Goal: Information Seeking & Learning: Compare options

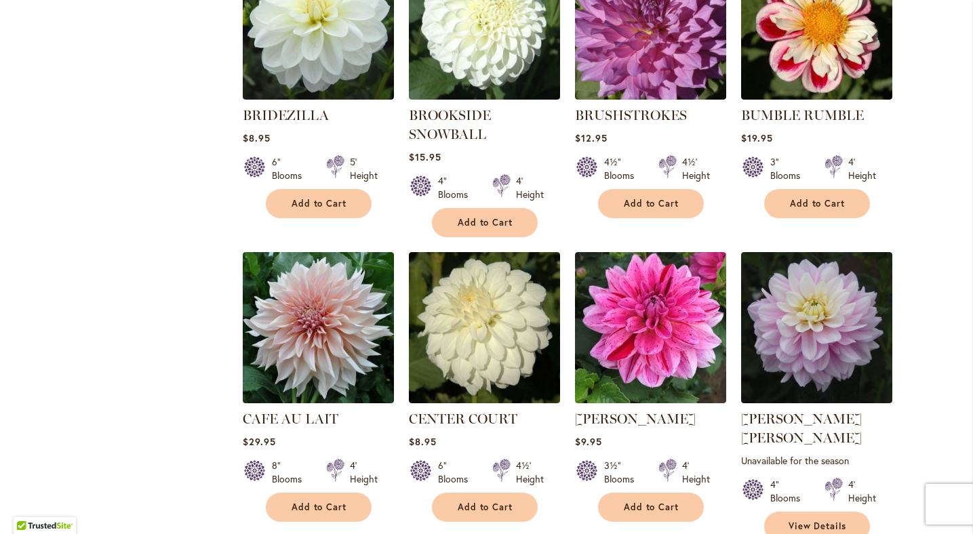
scroll to position [1243, 0]
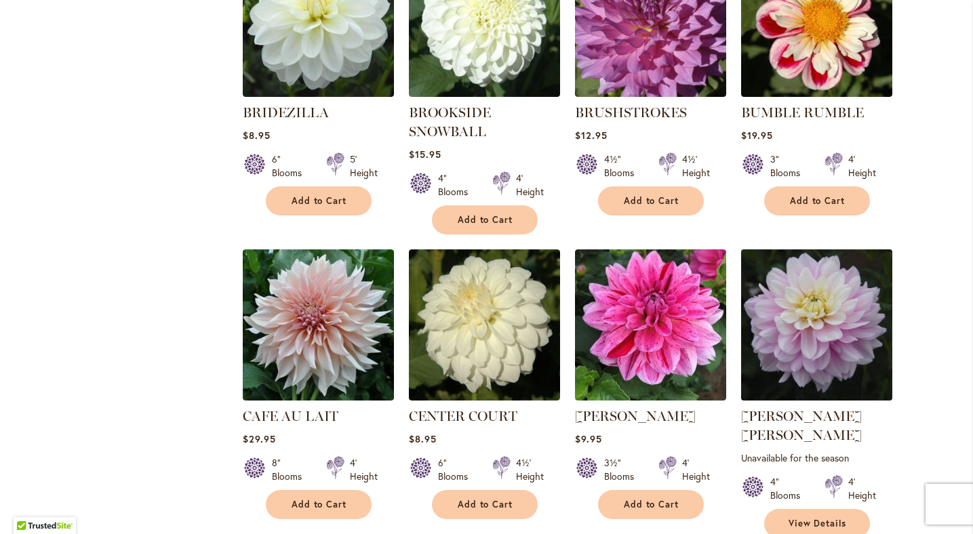
click at [802, 312] on img at bounding box center [816, 324] width 159 height 159
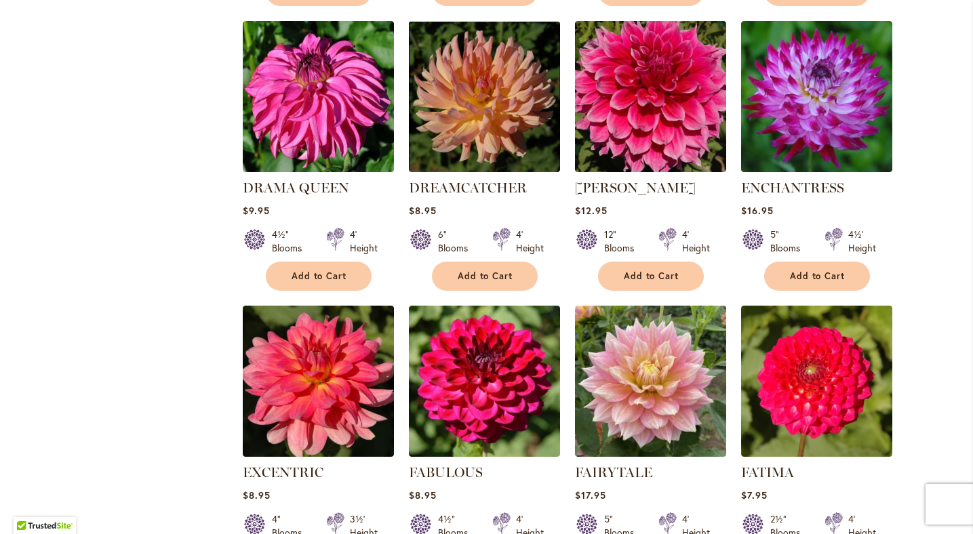
scroll to position [2959, 0]
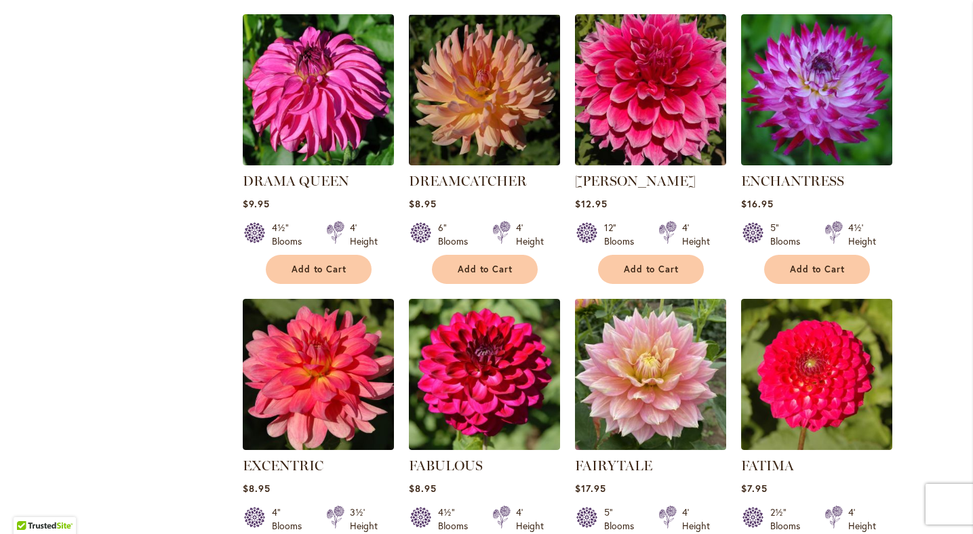
click at [645, 300] on img at bounding box center [650, 374] width 159 height 159
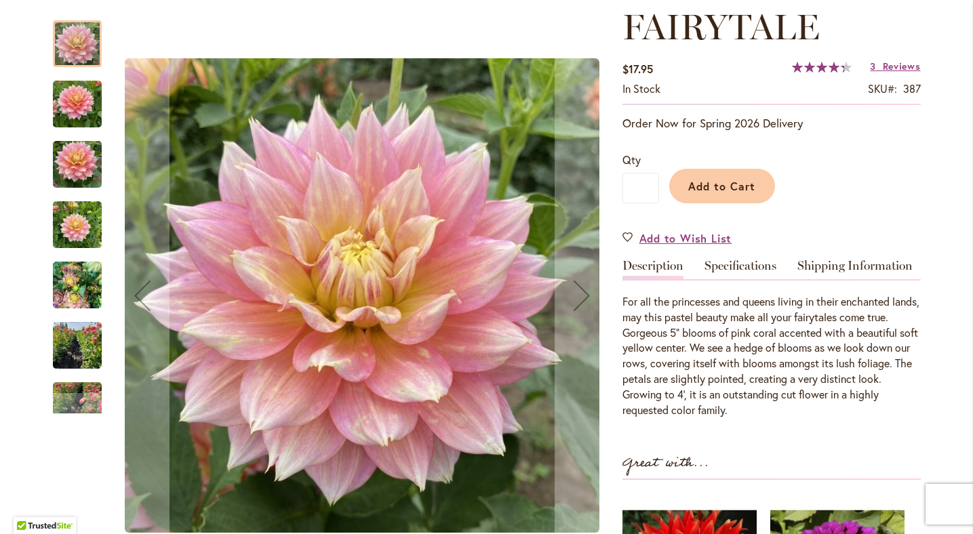
scroll to position [193, 0]
click at [84, 170] on img "Fairytale" at bounding box center [77, 164] width 49 height 65
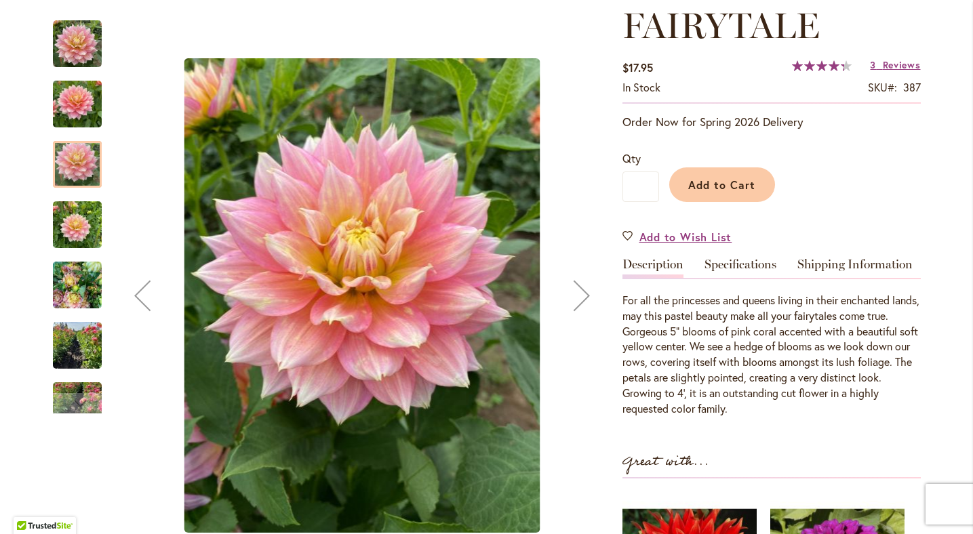
click at [83, 233] on img "Fairytale" at bounding box center [77, 225] width 49 height 65
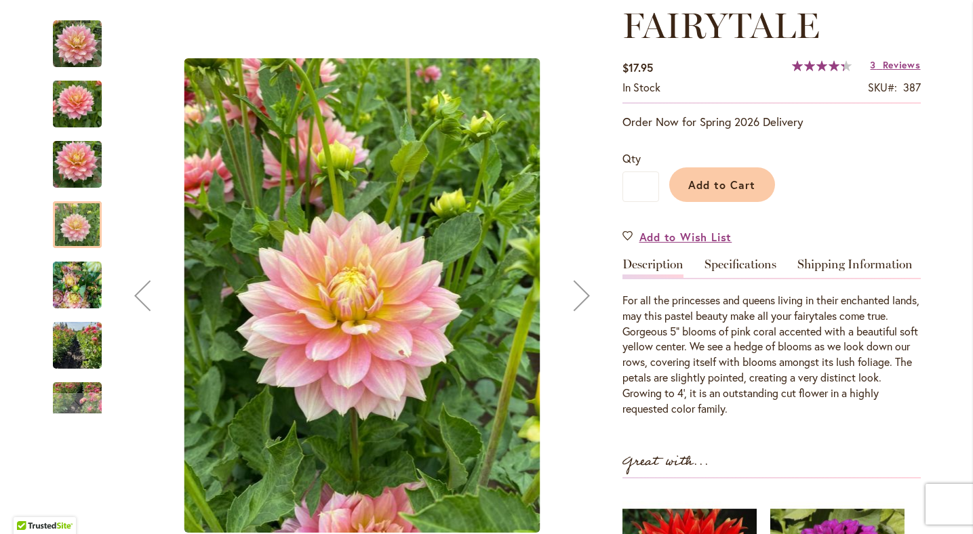
click at [86, 285] on img "Fairytale" at bounding box center [77, 285] width 49 height 65
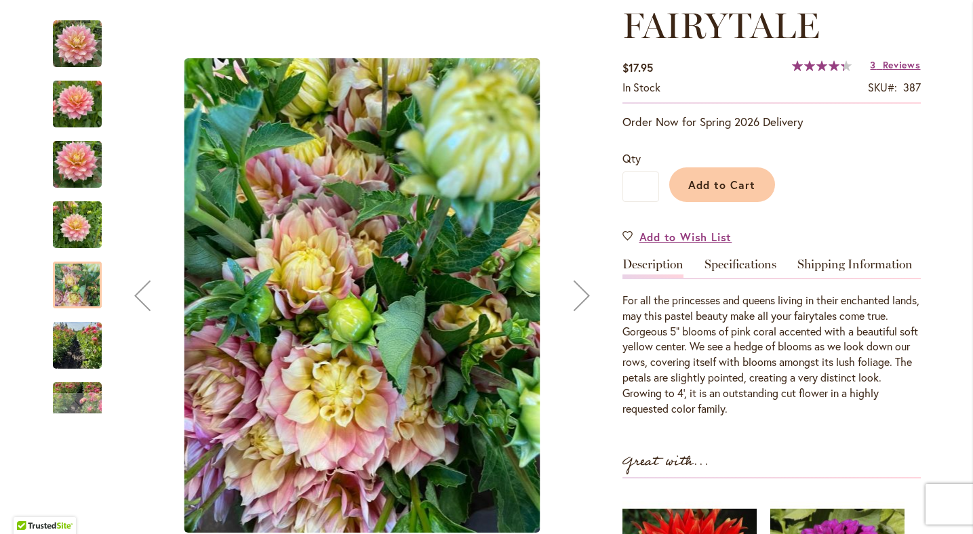
click at [80, 337] on img "Fairytale" at bounding box center [77, 345] width 49 height 65
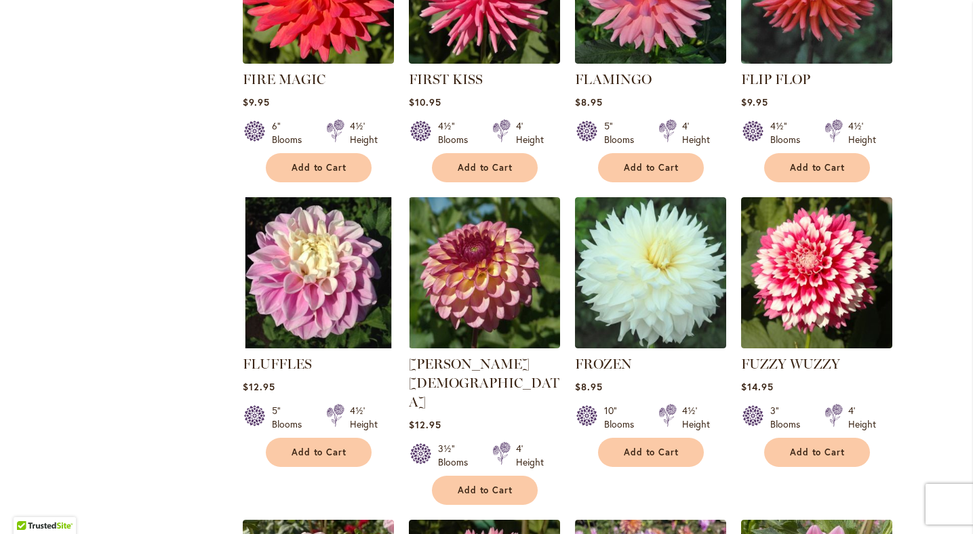
scroll to position [3635, 0]
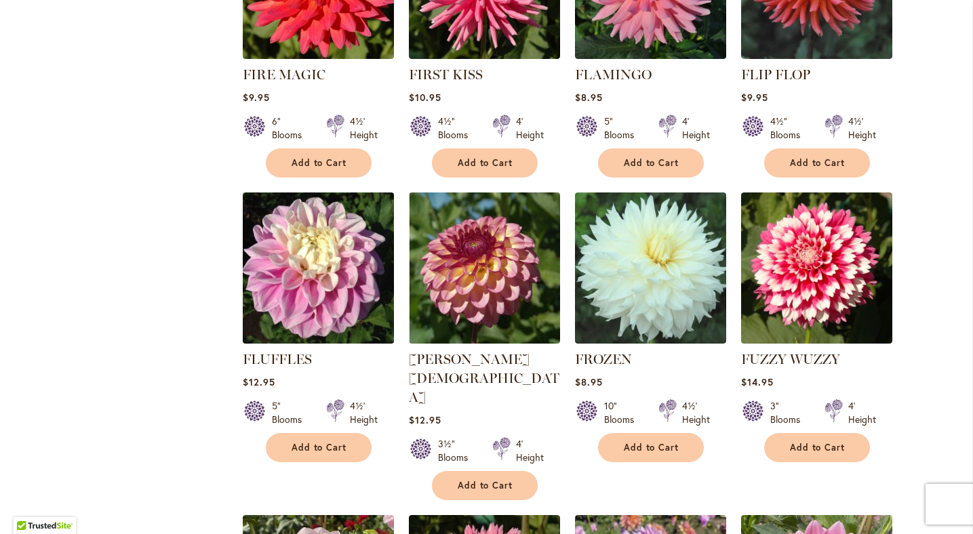
click at [314, 188] on img at bounding box center [318, 267] width 159 height 159
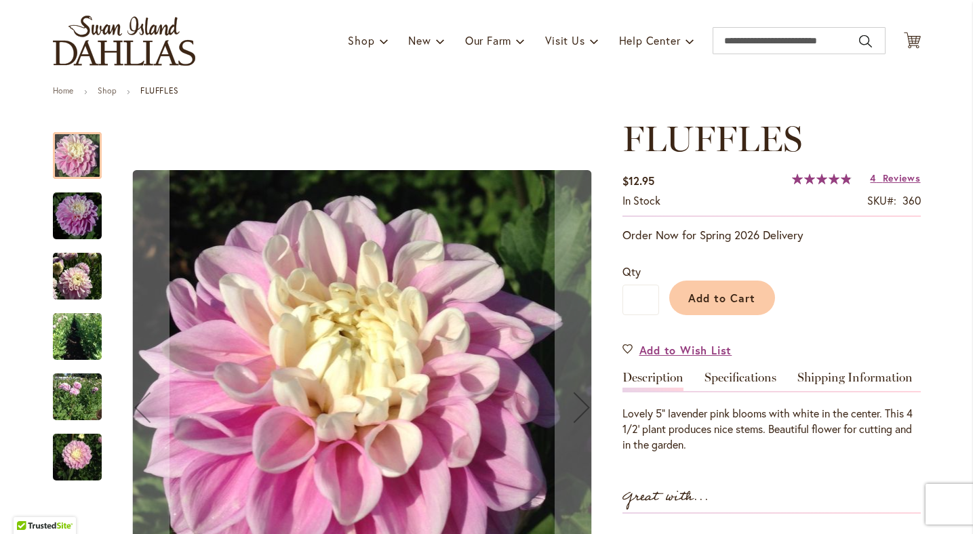
scroll to position [89, 0]
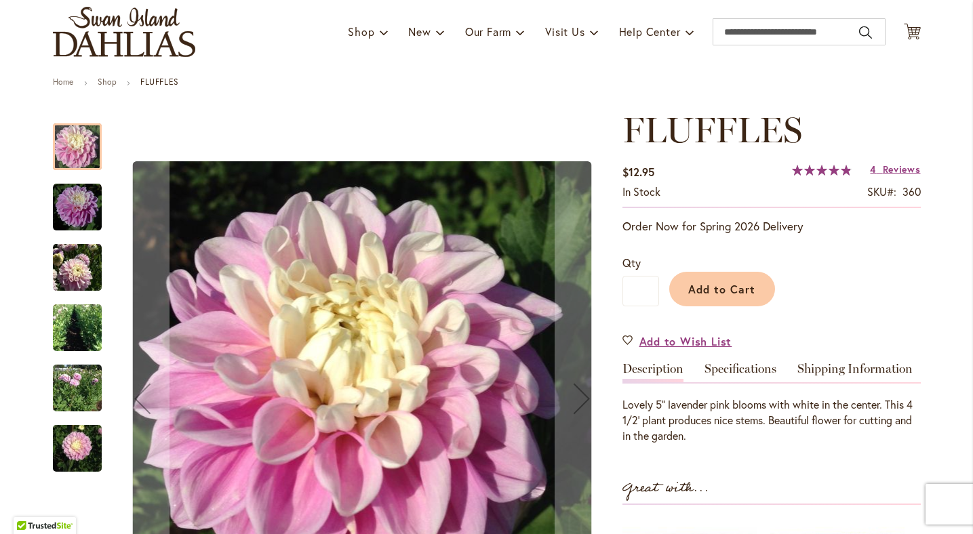
click at [77, 205] on img "FLUFFLES" at bounding box center [77, 207] width 49 height 49
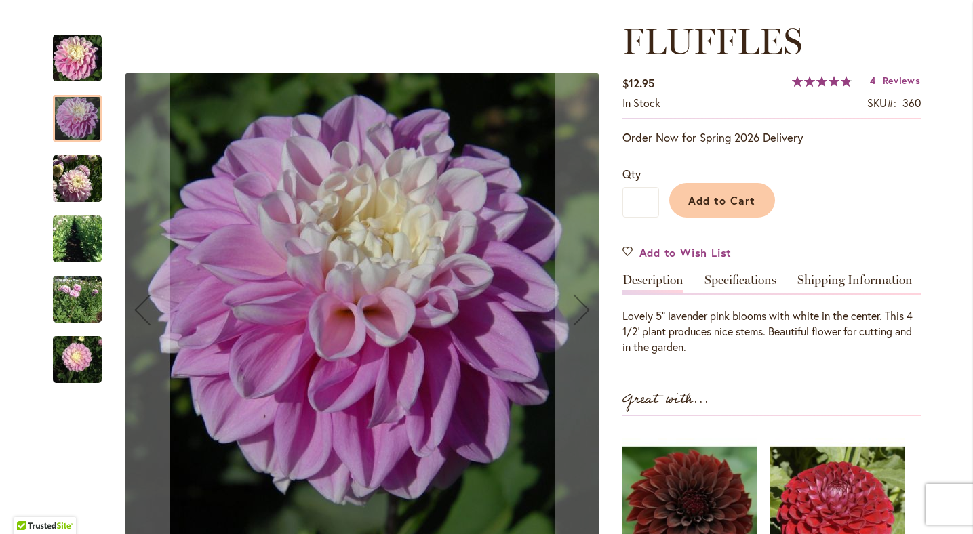
scroll to position [198, 0]
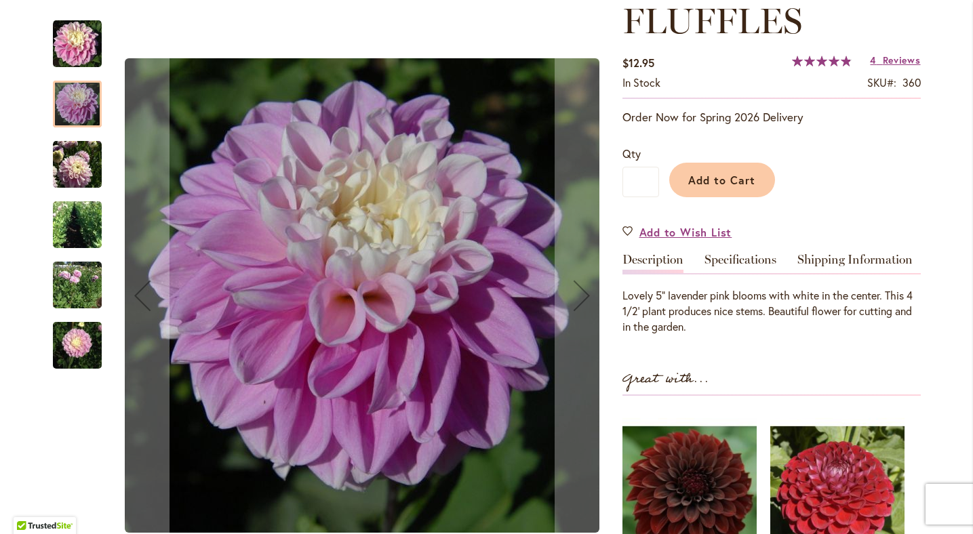
click at [74, 347] on img "FLUFFLES" at bounding box center [77, 345] width 49 height 65
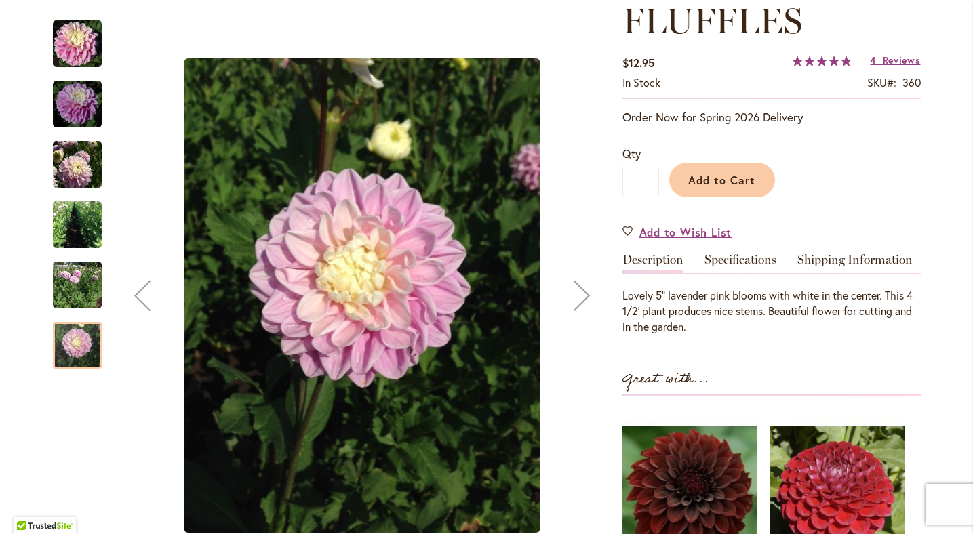
click at [72, 286] on img "FLUFFLES" at bounding box center [77, 285] width 49 height 56
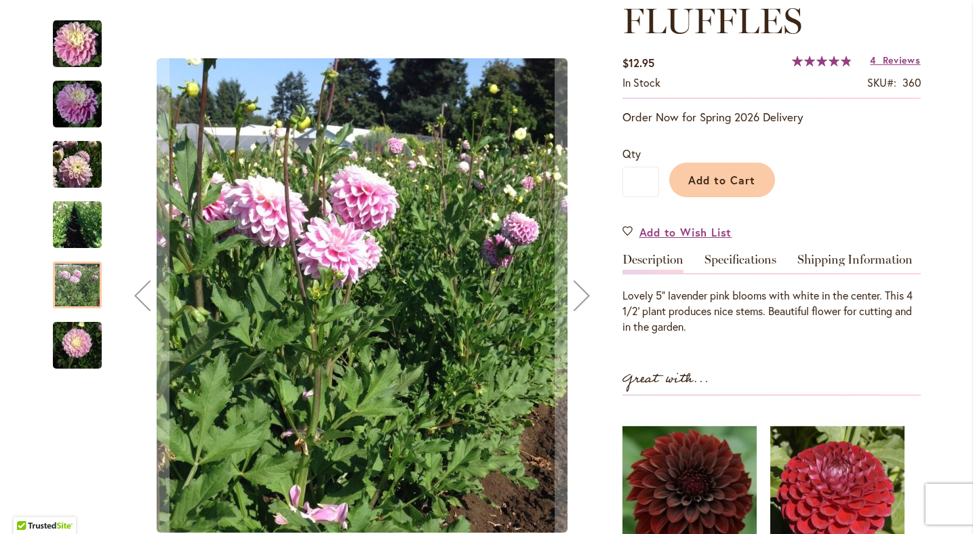
click at [81, 216] on img "FLUFFLES" at bounding box center [77, 225] width 49 height 65
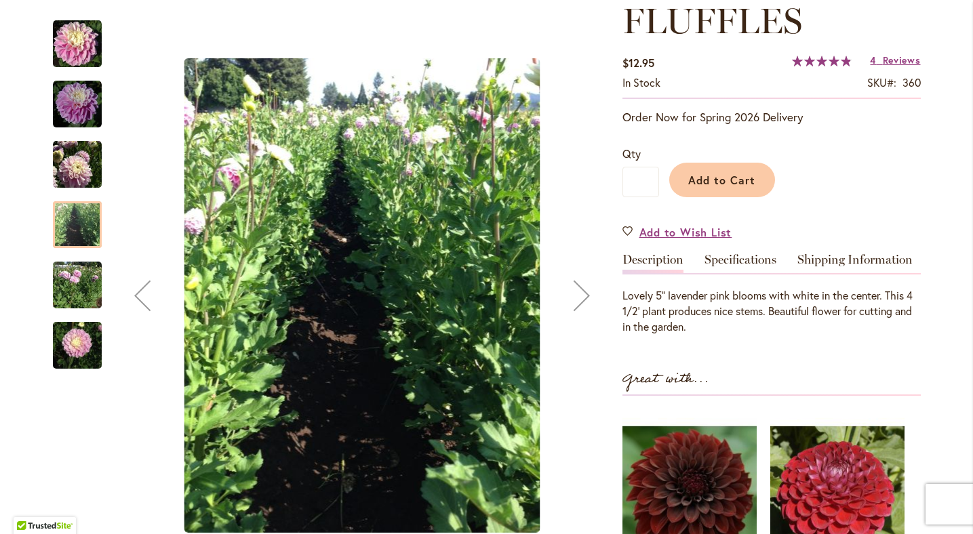
click at [80, 170] on img "FLUFFLES" at bounding box center [77, 164] width 49 height 50
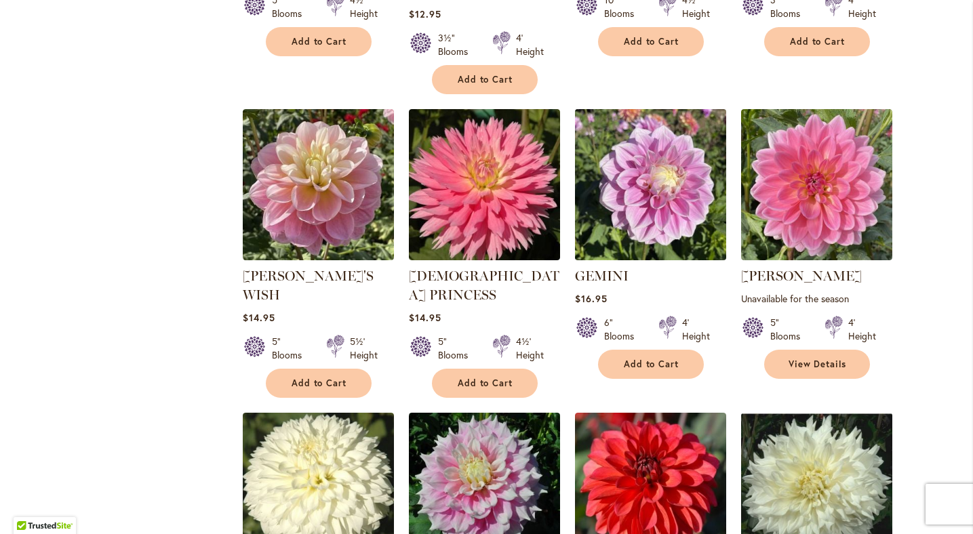
scroll to position [4047, 0]
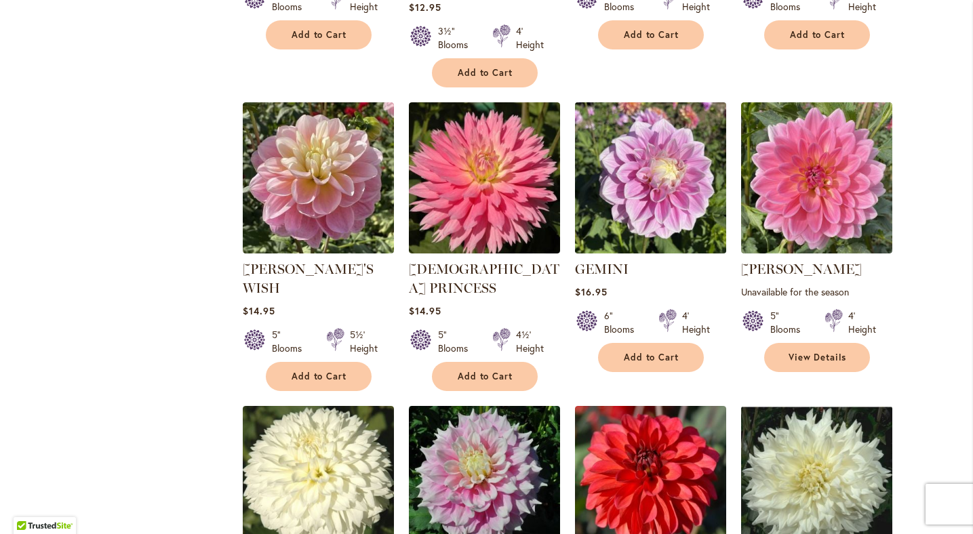
click at [672, 98] on img at bounding box center [650, 177] width 159 height 159
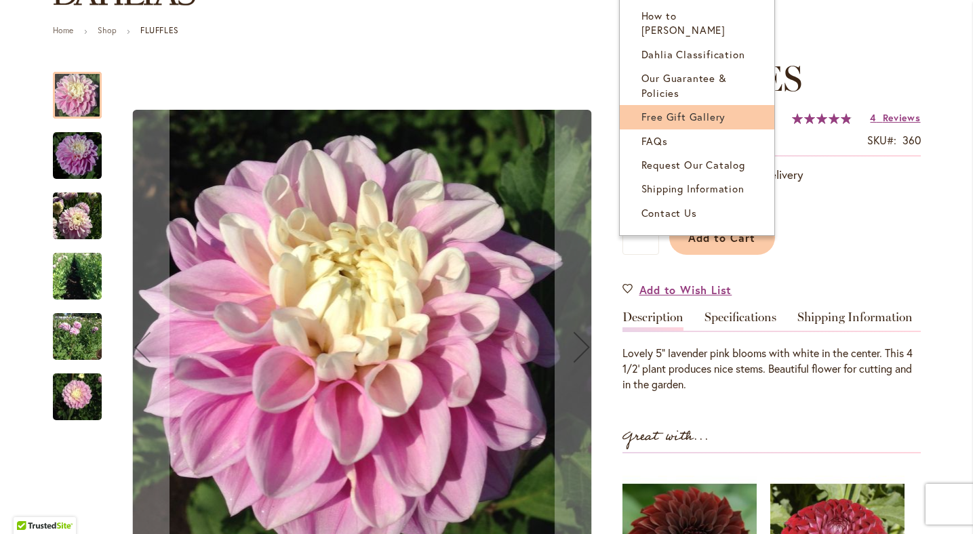
scroll to position [142, 0]
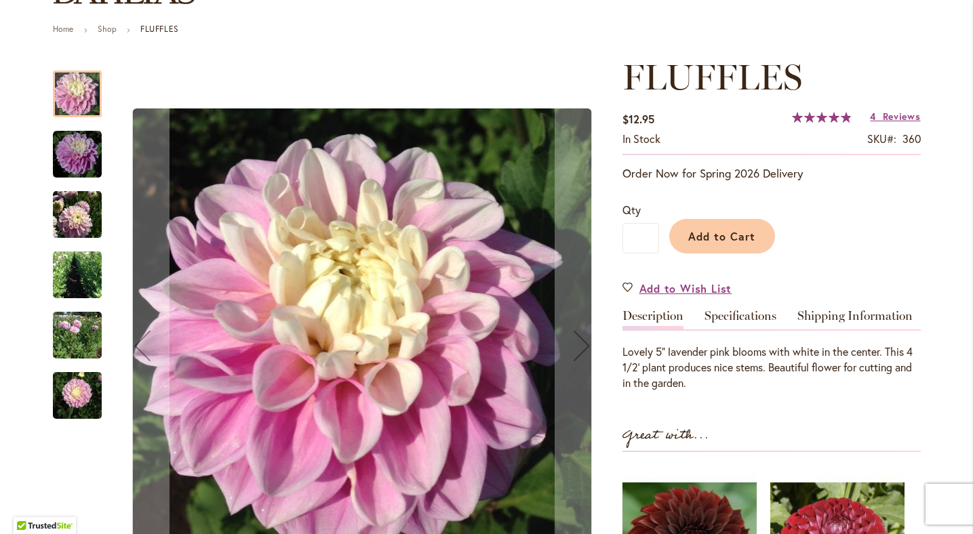
click at [70, 328] on img "FLUFFLES" at bounding box center [77, 335] width 49 height 56
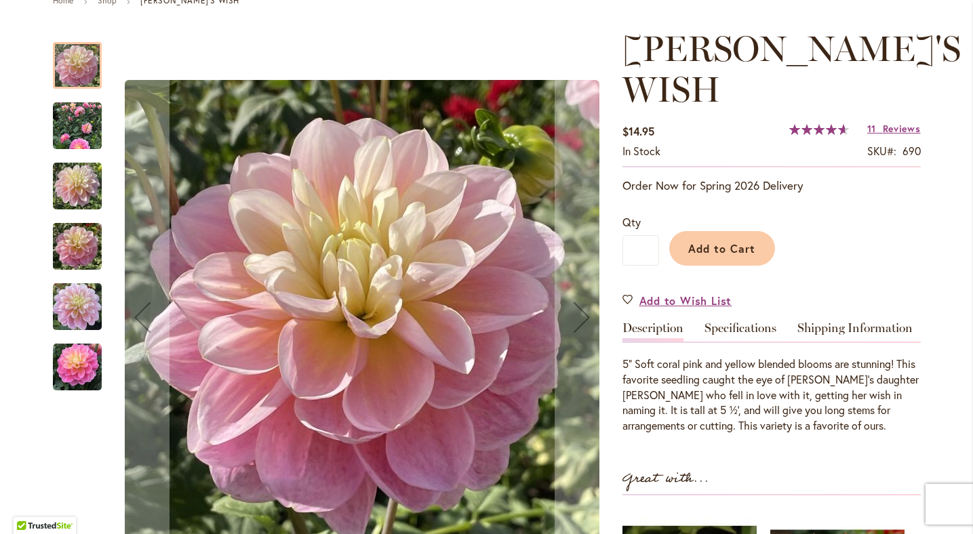
scroll to position [173, 0]
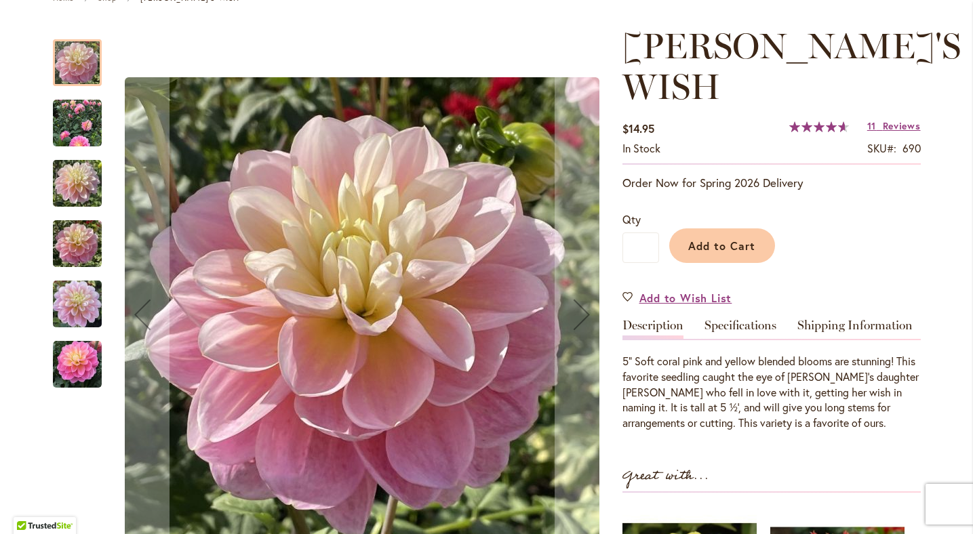
click at [76, 364] on img "Gabbie's Wish" at bounding box center [77, 364] width 49 height 49
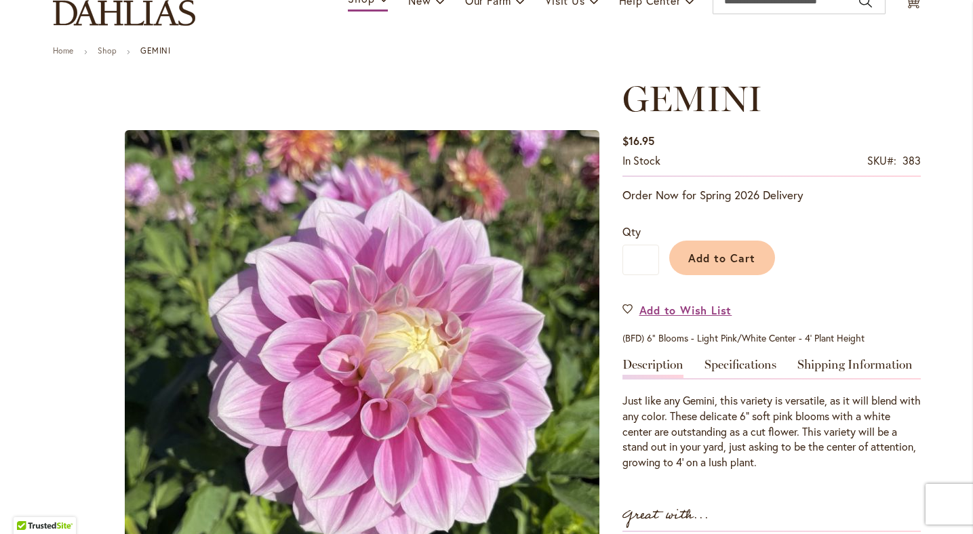
scroll to position [75, 0]
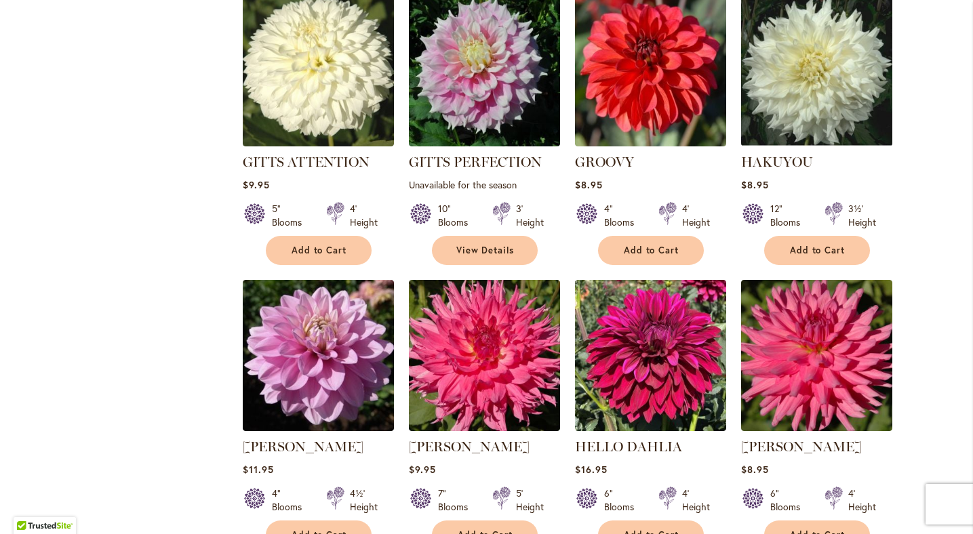
scroll to position [4468, 0]
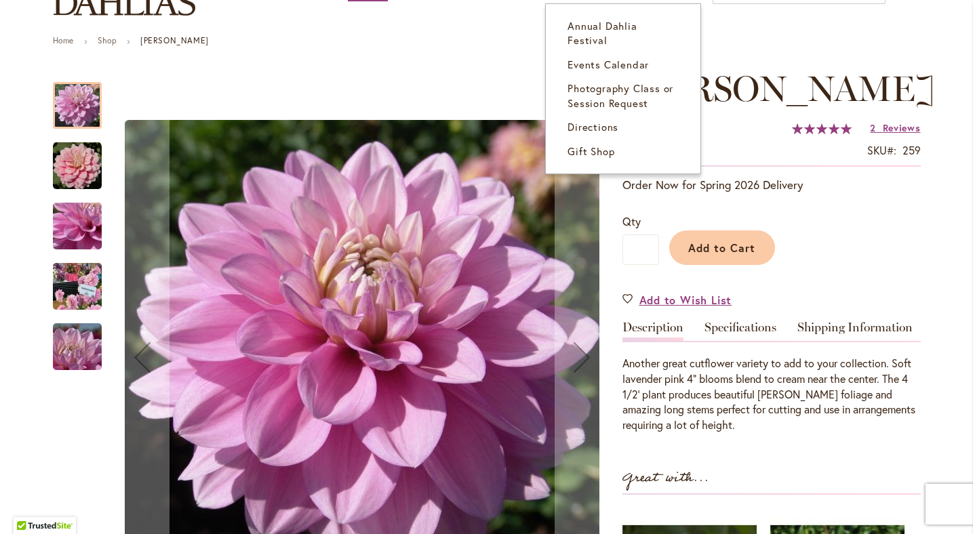
scroll to position [133, 0]
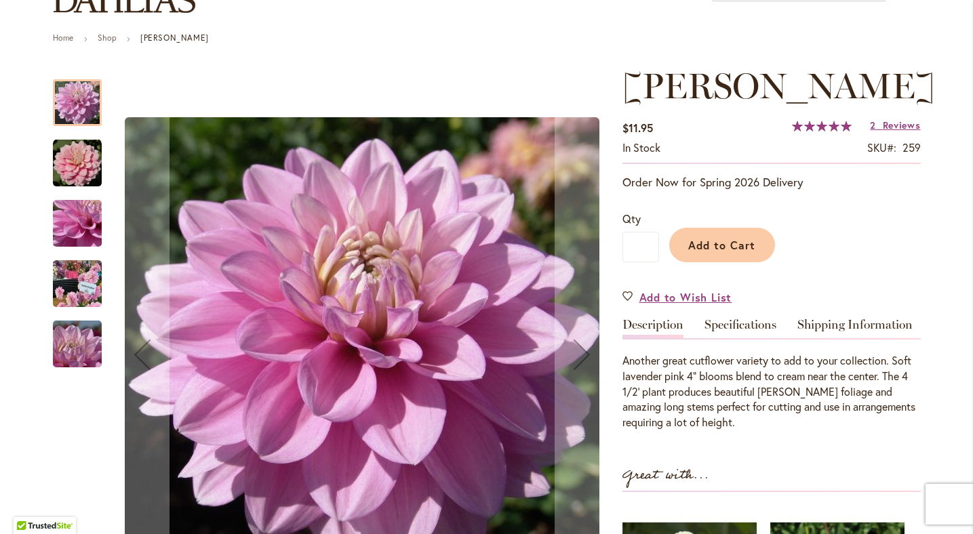
click at [79, 163] on img "HEATHER FEATHER" at bounding box center [77, 163] width 49 height 49
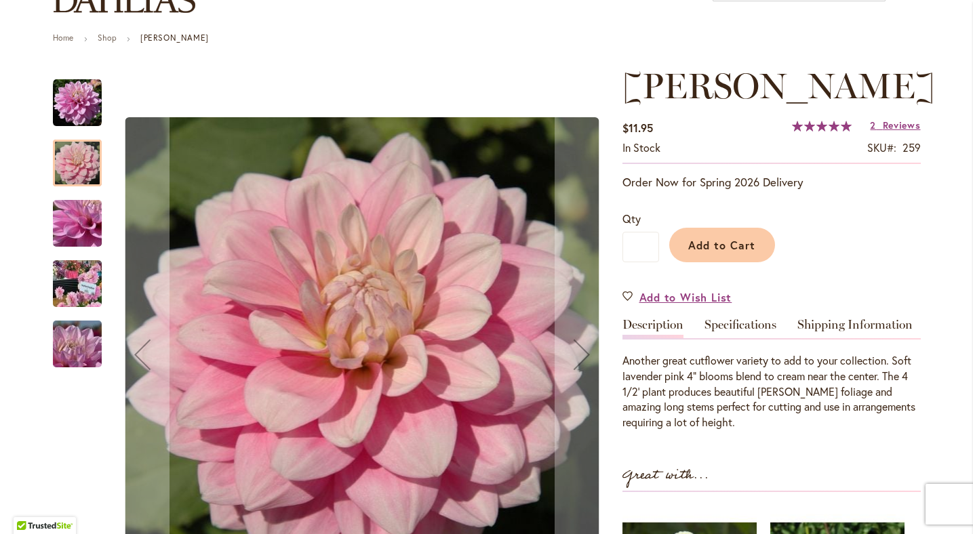
click at [83, 220] on img "HEATHER FEATHER" at bounding box center [77, 223] width 98 height 73
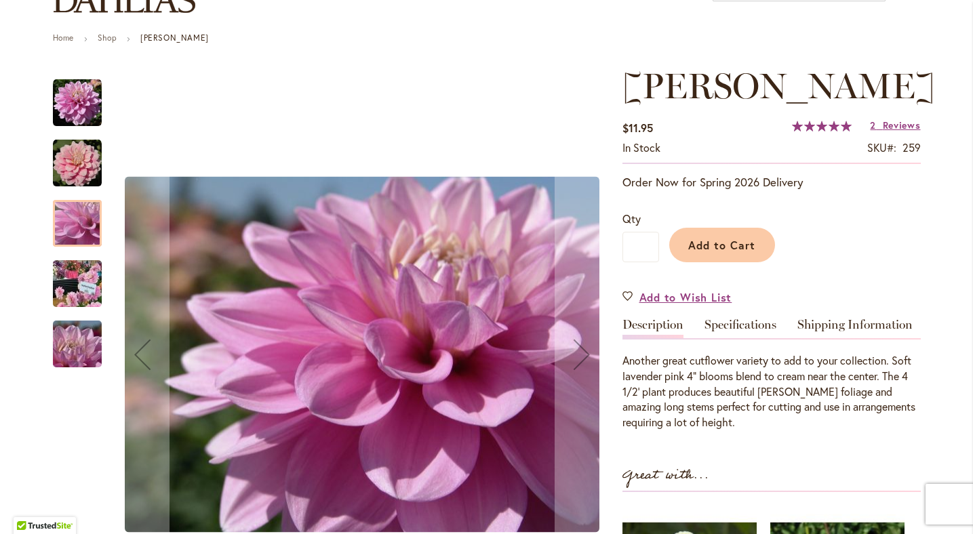
click at [81, 275] on img "HEATHER FEATHER" at bounding box center [77, 283] width 98 height 73
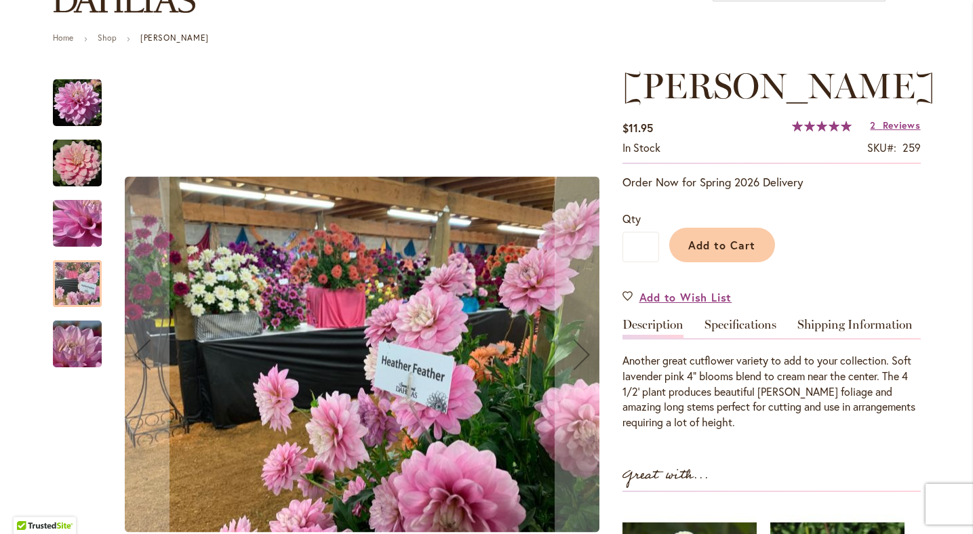
click at [84, 344] on img "HEATHER FEATHER" at bounding box center [77, 344] width 98 height 73
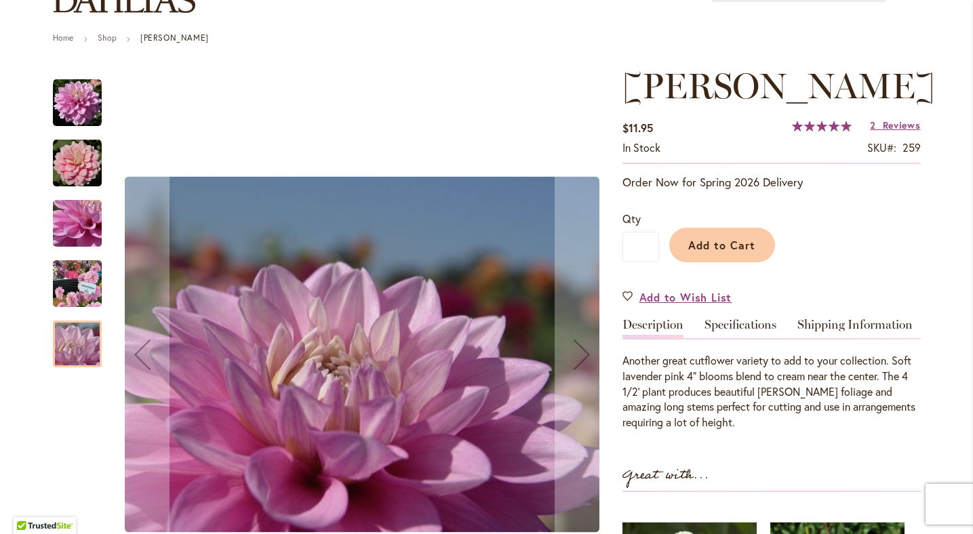
click at [70, 218] on img "HEATHER FEATHER" at bounding box center [77, 223] width 98 height 73
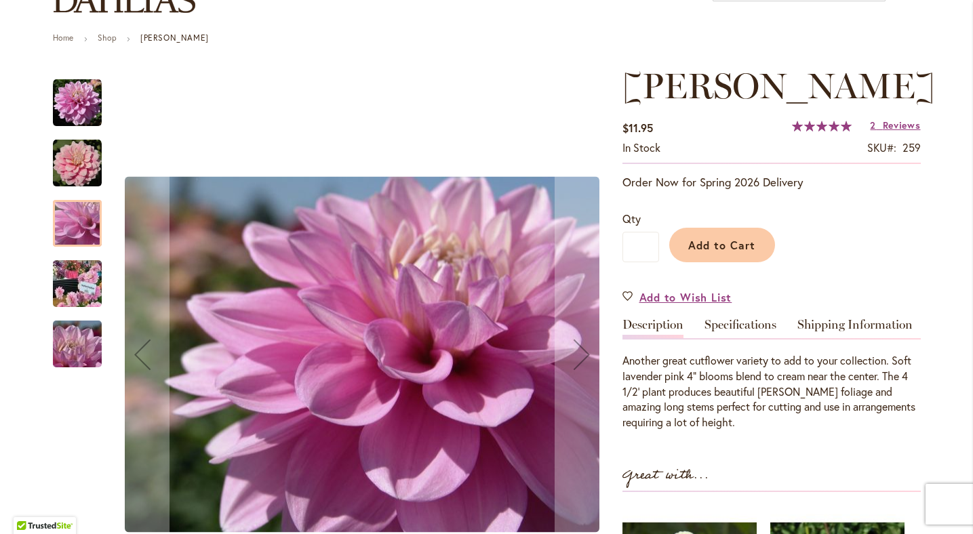
click at [81, 282] on img "HEATHER FEATHER" at bounding box center [77, 283] width 98 height 73
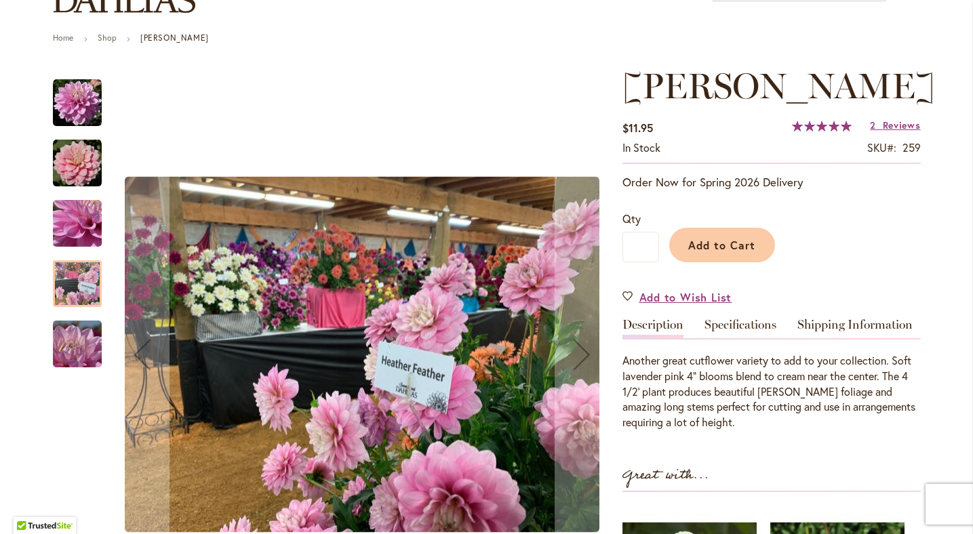
click at [78, 350] on img "HEATHER FEATHER" at bounding box center [77, 344] width 98 height 73
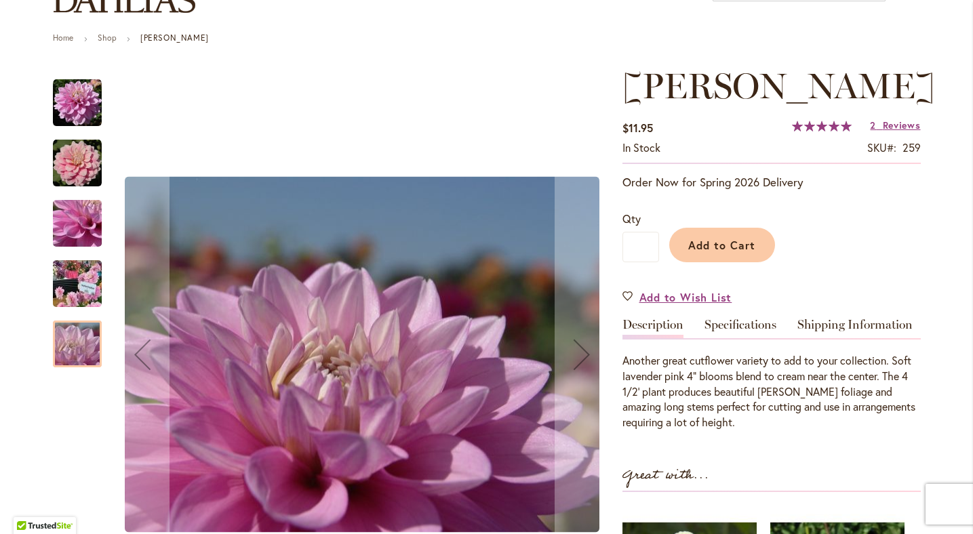
click at [75, 224] on img "HEATHER FEATHER" at bounding box center [77, 223] width 98 height 73
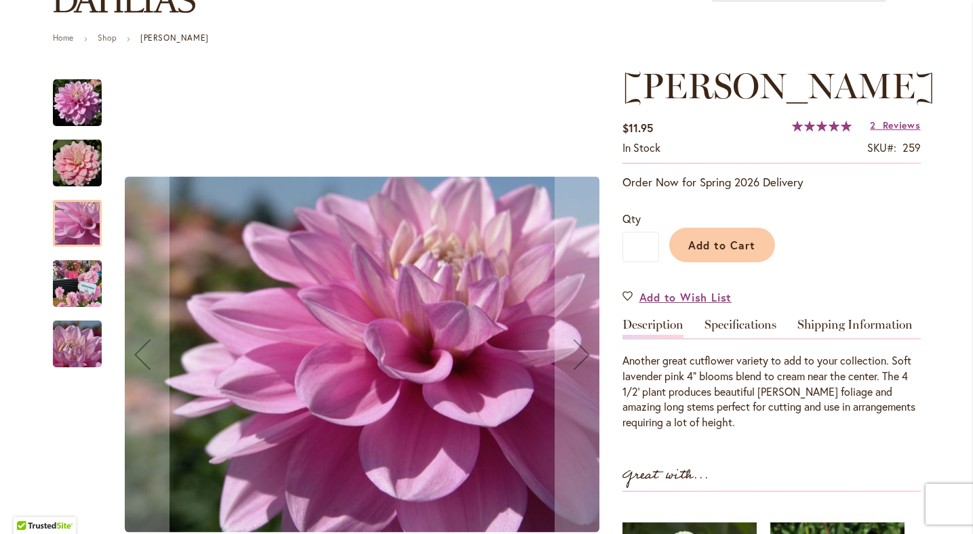
click at [80, 156] on img "HEATHER FEATHER" at bounding box center [77, 163] width 49 height 49
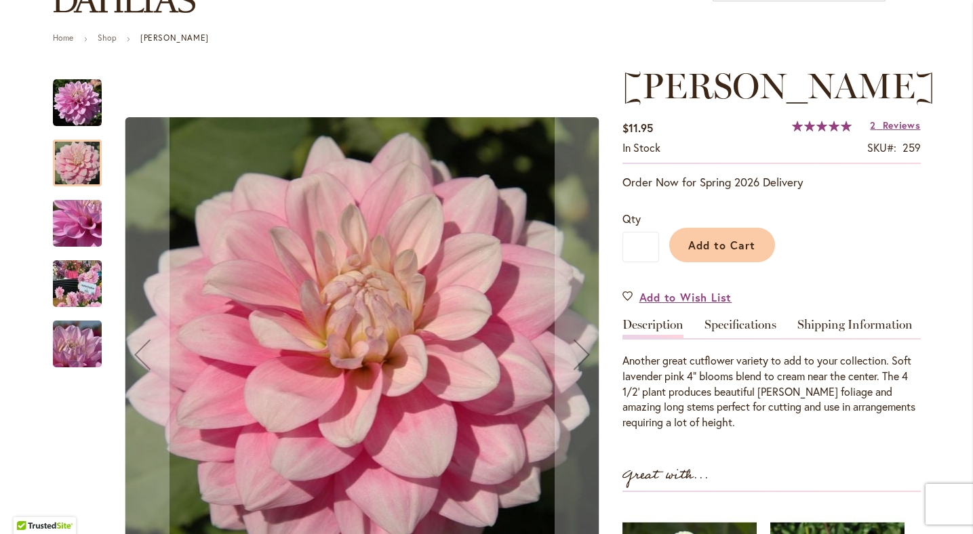
click at [83, 348] on img "HEATHER FEATHER" at bounding box center [77, 344] width 98 height 73
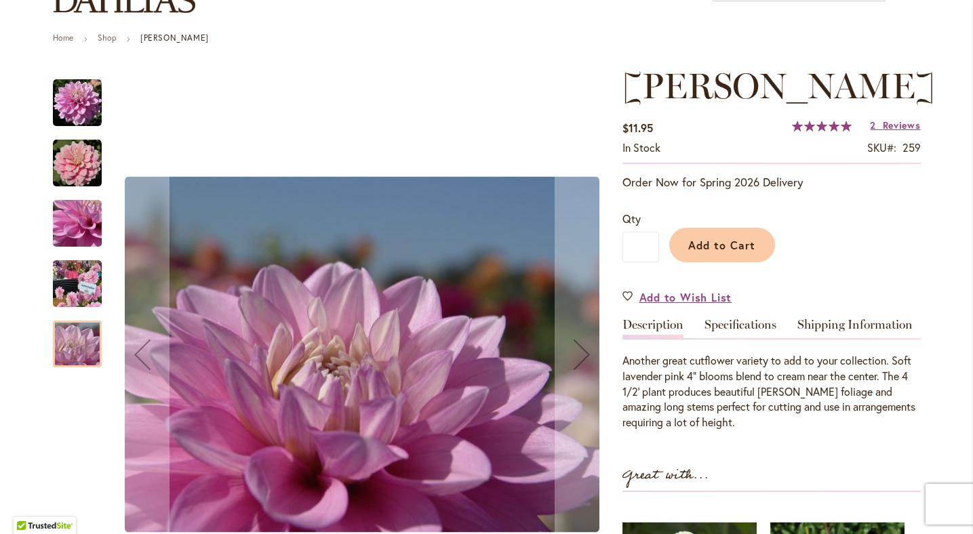
click at [77, 220] on img "HEATHER FEATHER" at bounding box center [77, 223] width 98 height 73
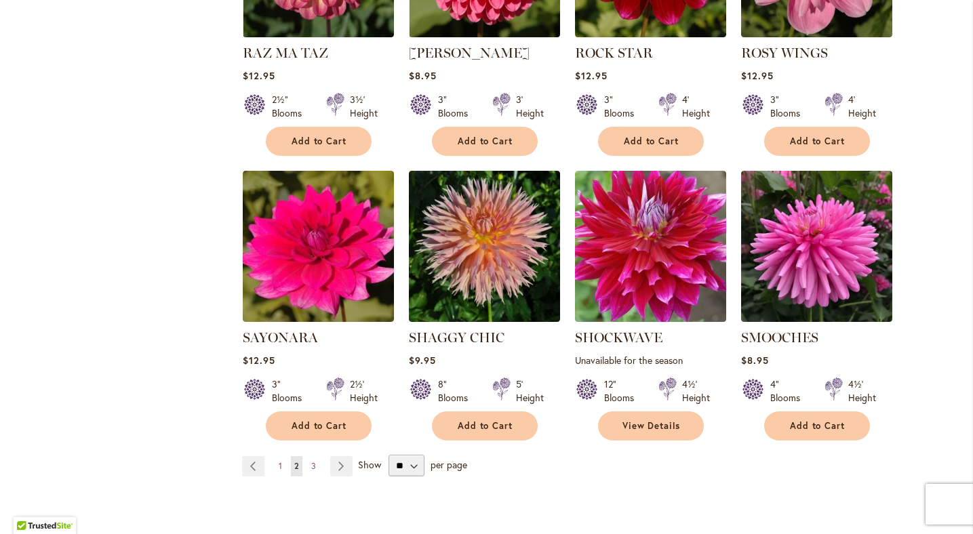
scroll to position [4534, 0]
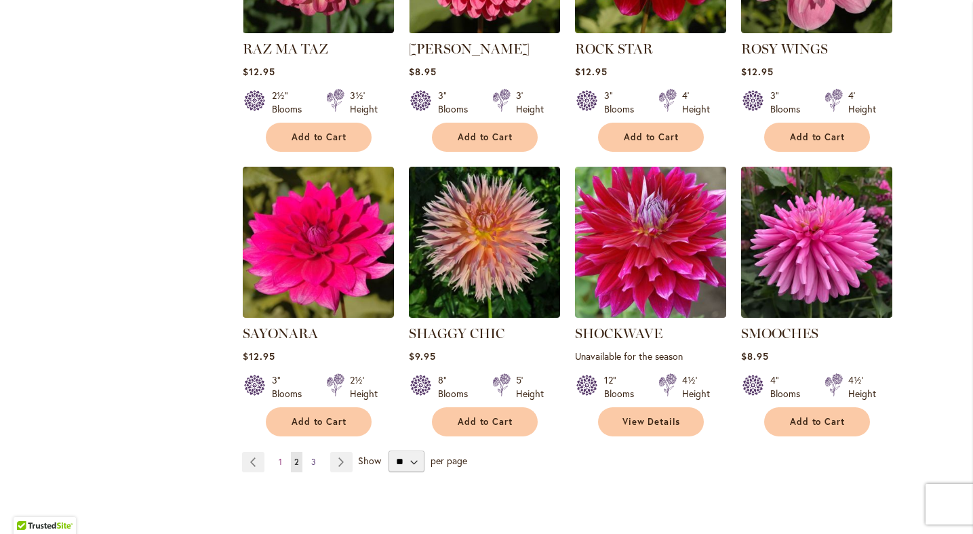
click at [312, 457] on span "3" at bounding box center [313, 462] width 5 height 10
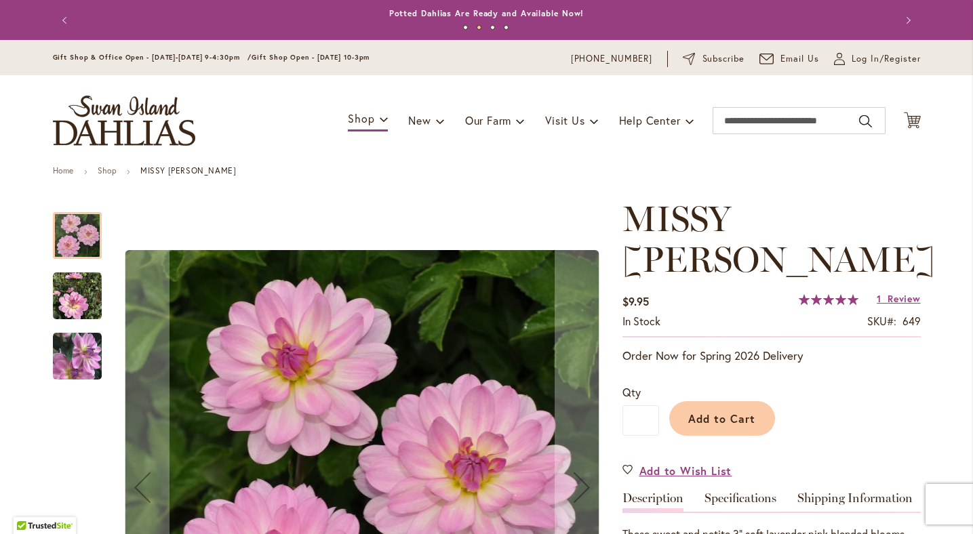
click at [73, 361] on img "MISSY SUE" at bounding box center [77, 356] width 49 height 50
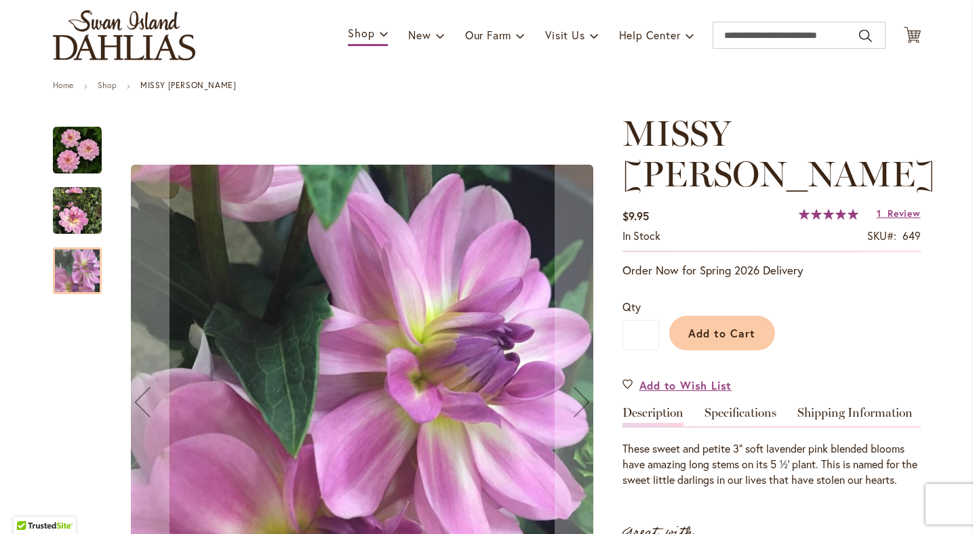
scroll to position [88, 0]
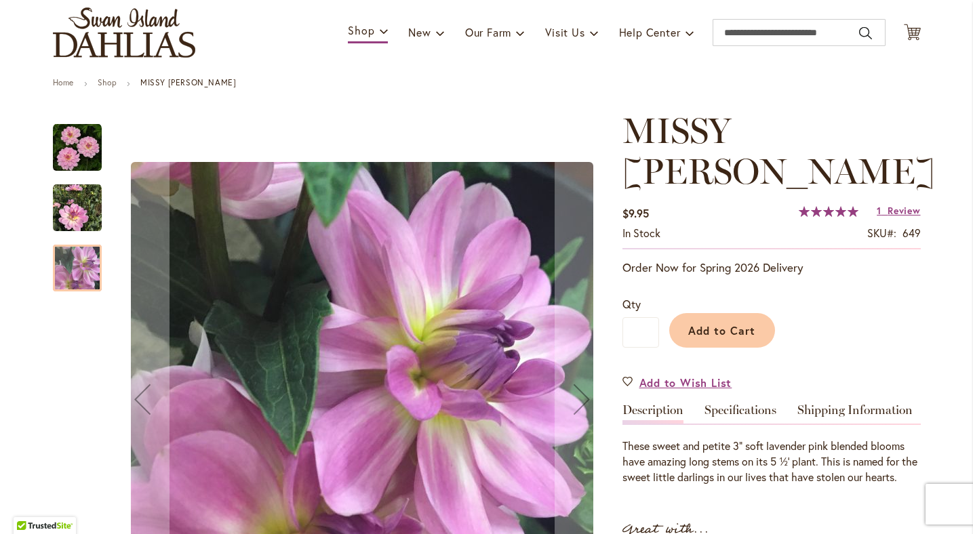
click at [70, 210] on img "MISSY SUE" at bounding box center [77, 208] width 49 height 49
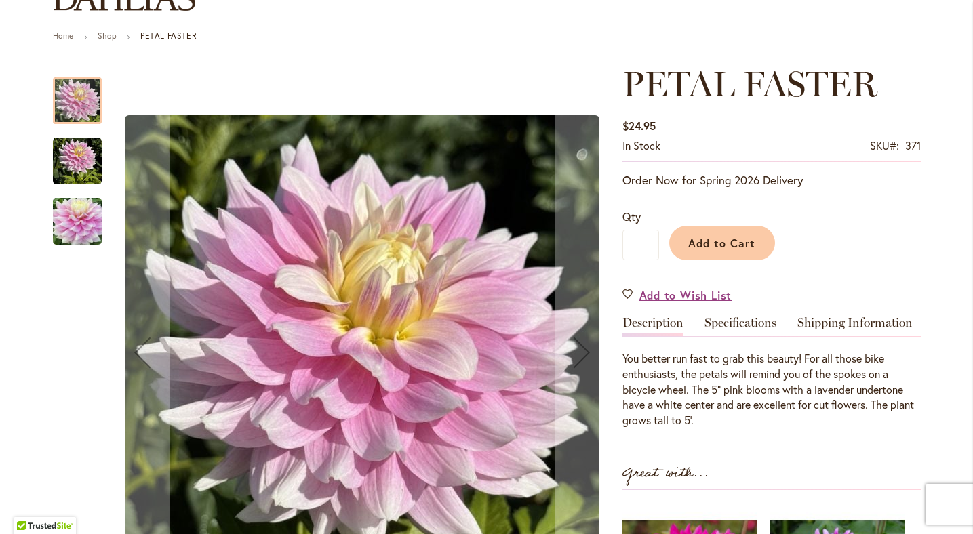
scroll to position [136, 0]
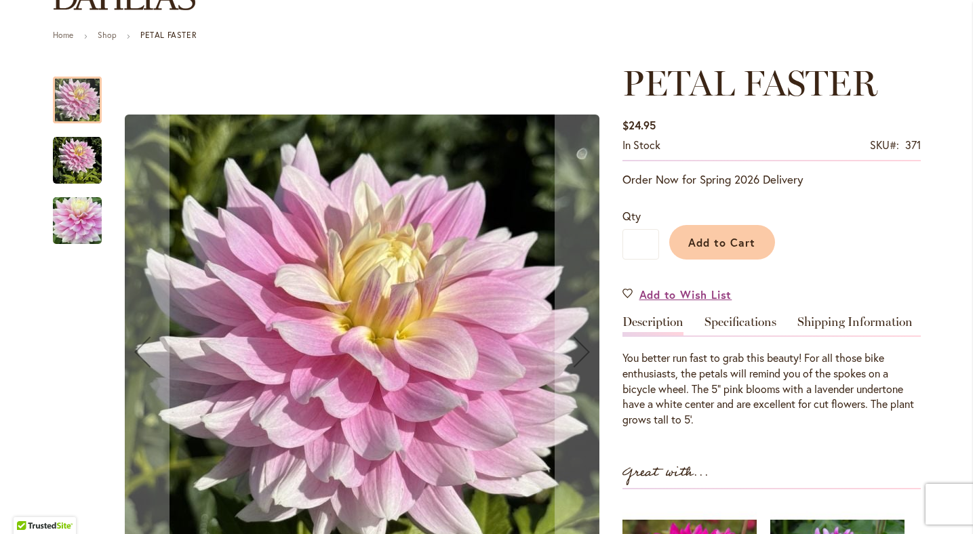
click at [77, 214] on img "Petal Faster" at bounding box center [77, 220] width 49 height 65
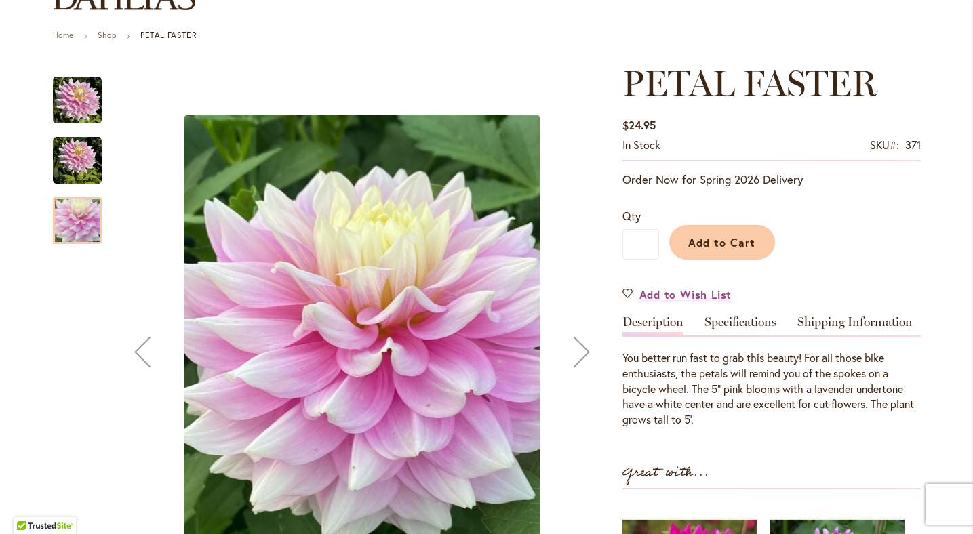
click at [79, 153] on img "PETAL FASTER" at bounding box center [77, 160] width 49 height 49
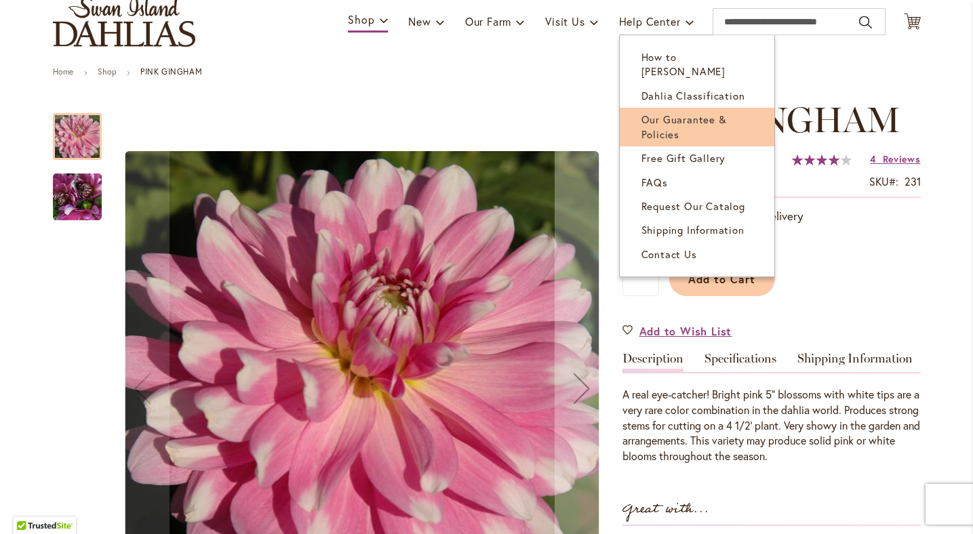
scroll to position [116, 0]
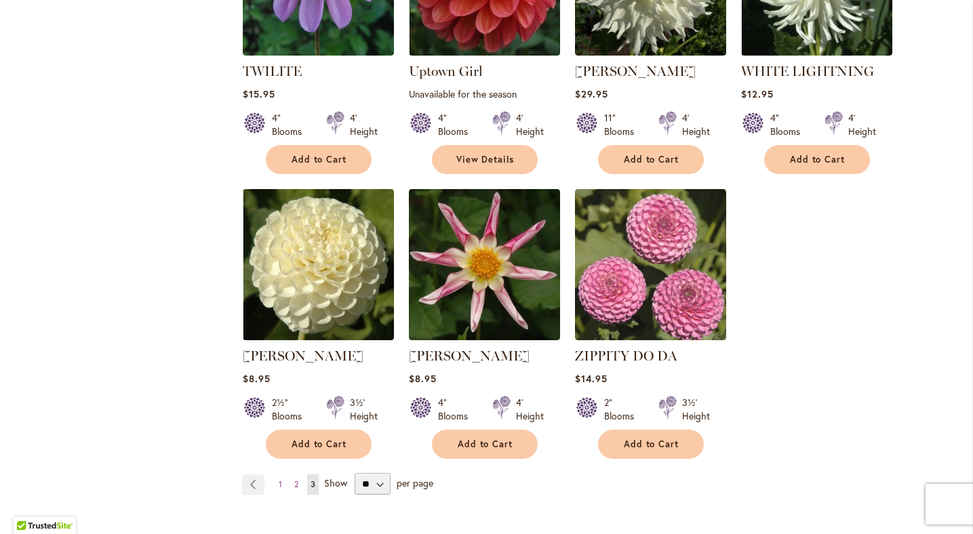
scroll to position [1554, 0]
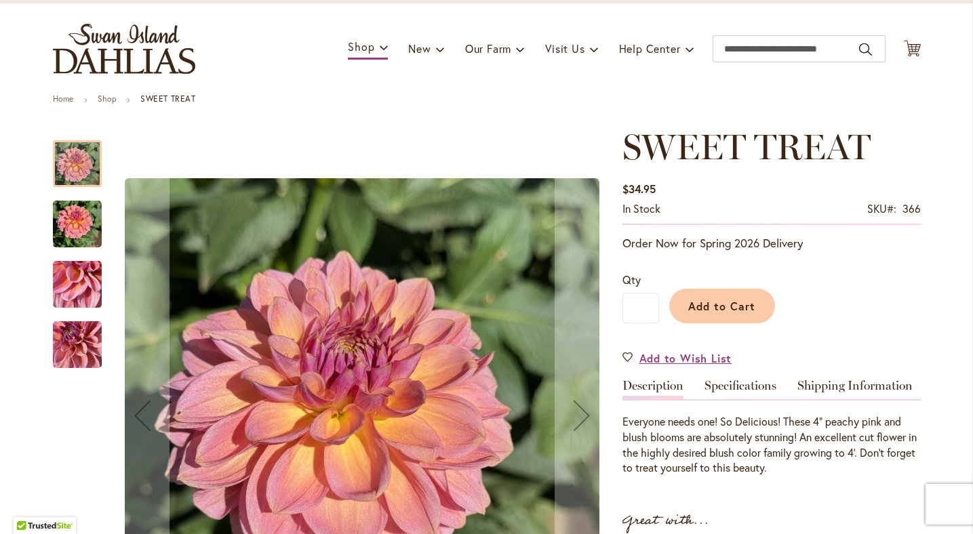
scroll to position [78, 0]
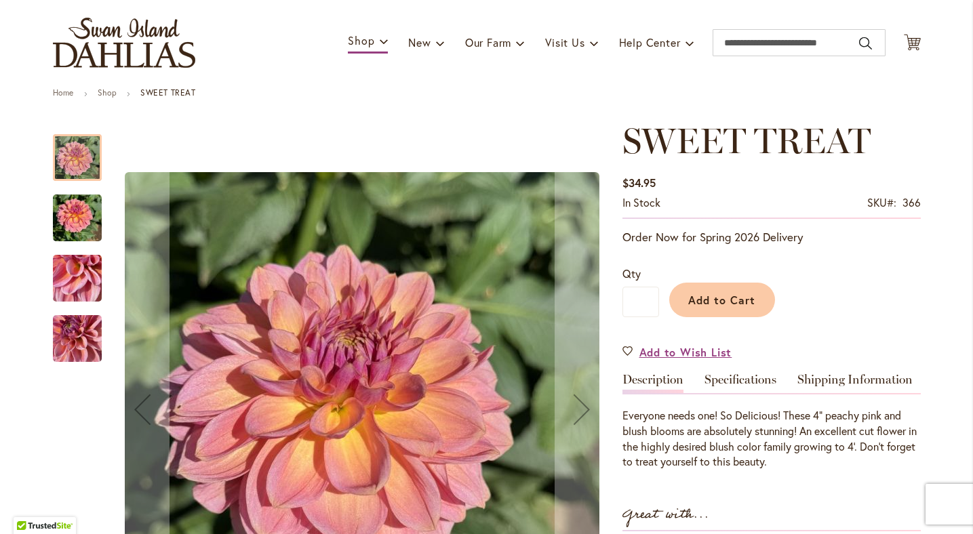
click at [68, 212] on img "SWEET TREAT" at bounding box center [77, 218] width 49 height 65
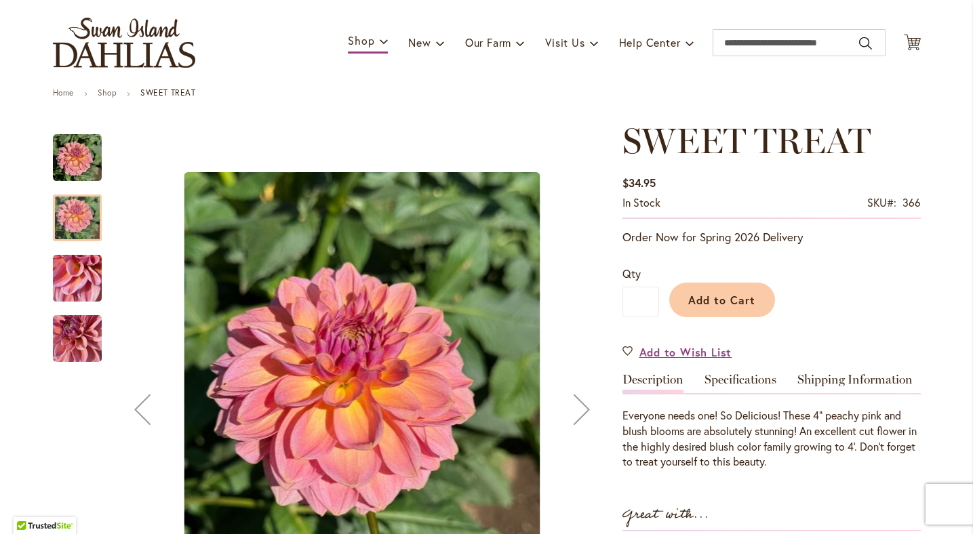
click at [75, 291] on img "SWEET TREAT" at bounding box center [77, 278] width 49 height 65
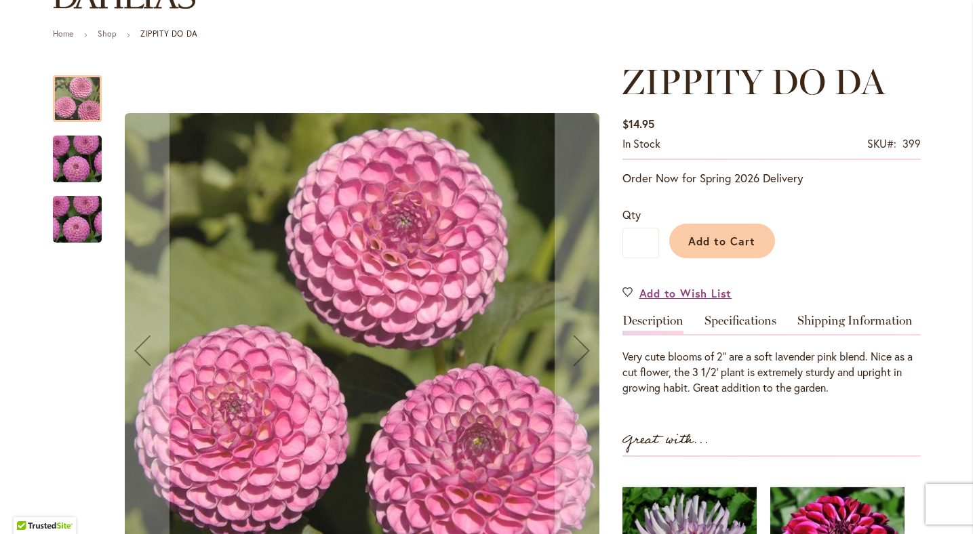
scroll to position [140, 0]
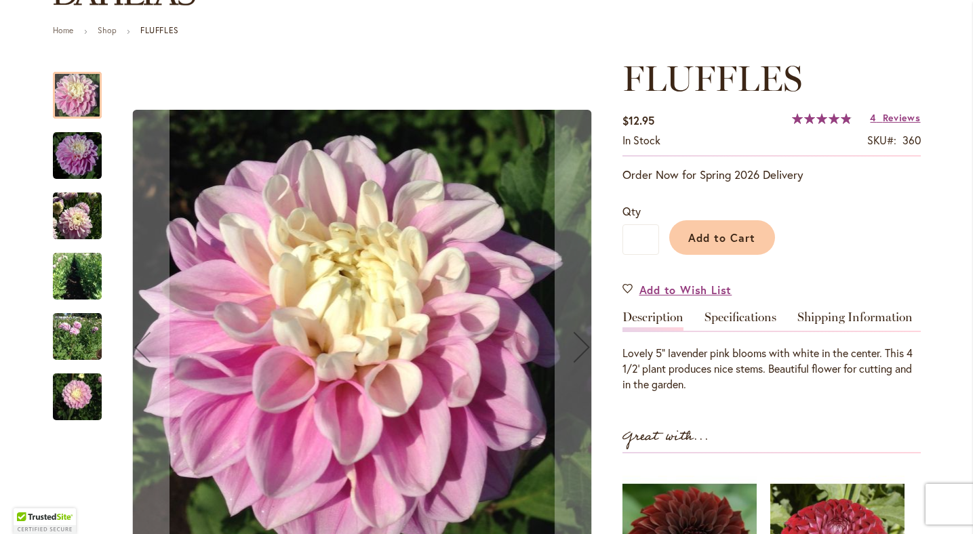
scroll to position [153, 0]
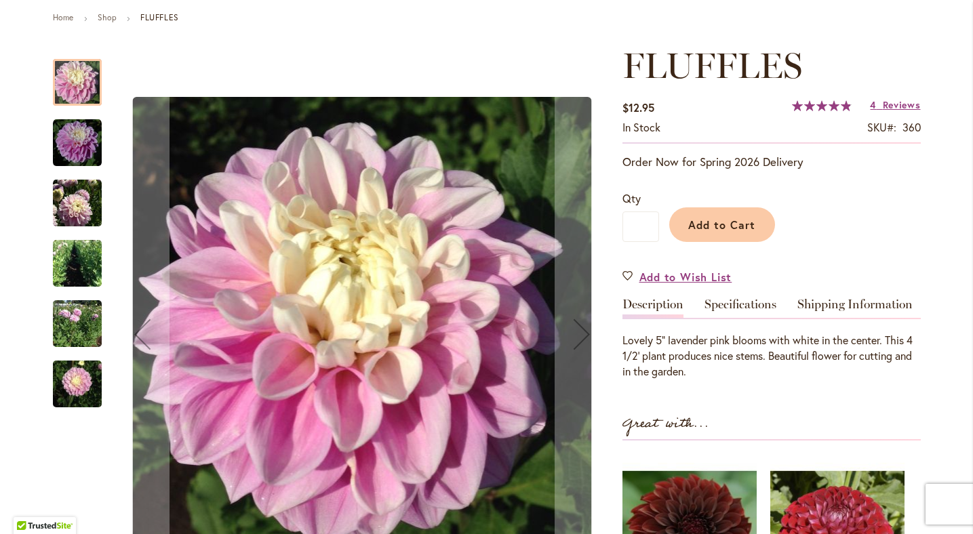
click at [80, 388] on img "FLUFFLES" at bounding box center [77, 384] width 49 height 65
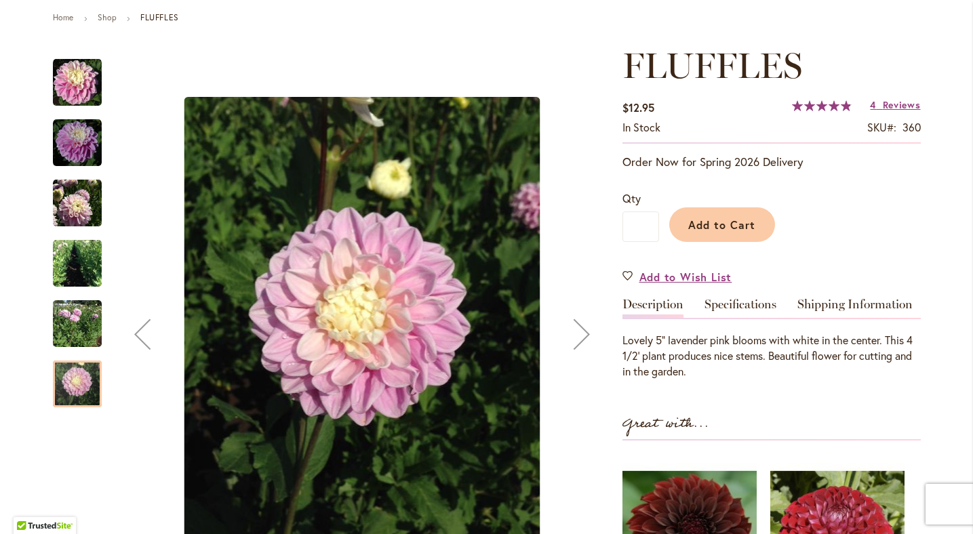
click at [74, 209] on img "FLUFFLES" at bounding box center [77, 203] width 49 height 50
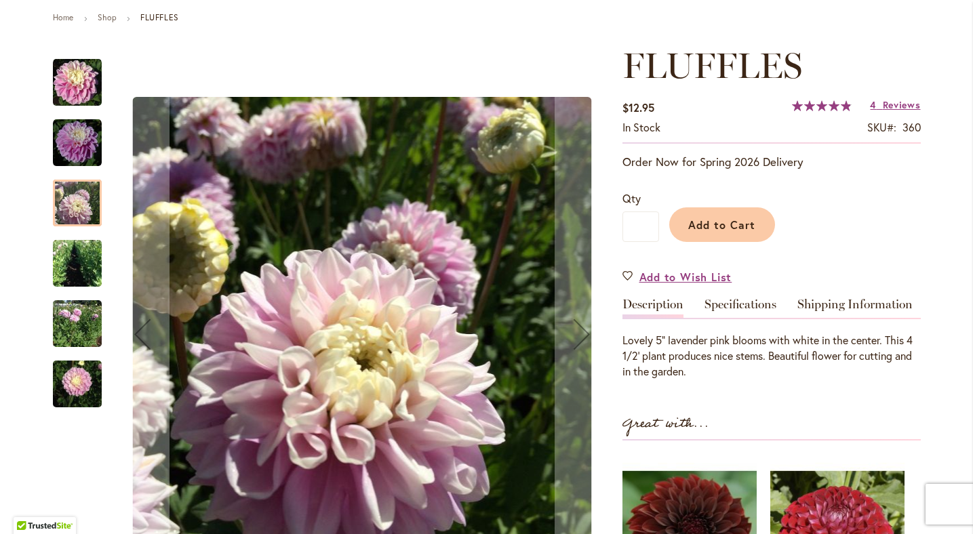
click at [75, 321] on img "FLUFFLES" at bounding box center [77, 324] width 49 height 56
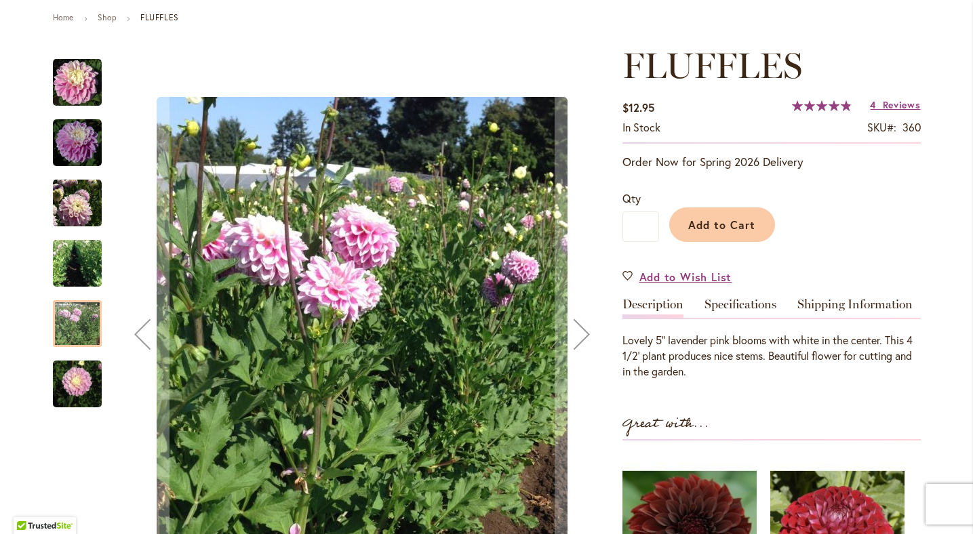
click at [82, 388] on img "FLUFFLES" at bounding box center [77, 384] width 49 height 65
